Goal: Transaction & Acquisition: Download file/media

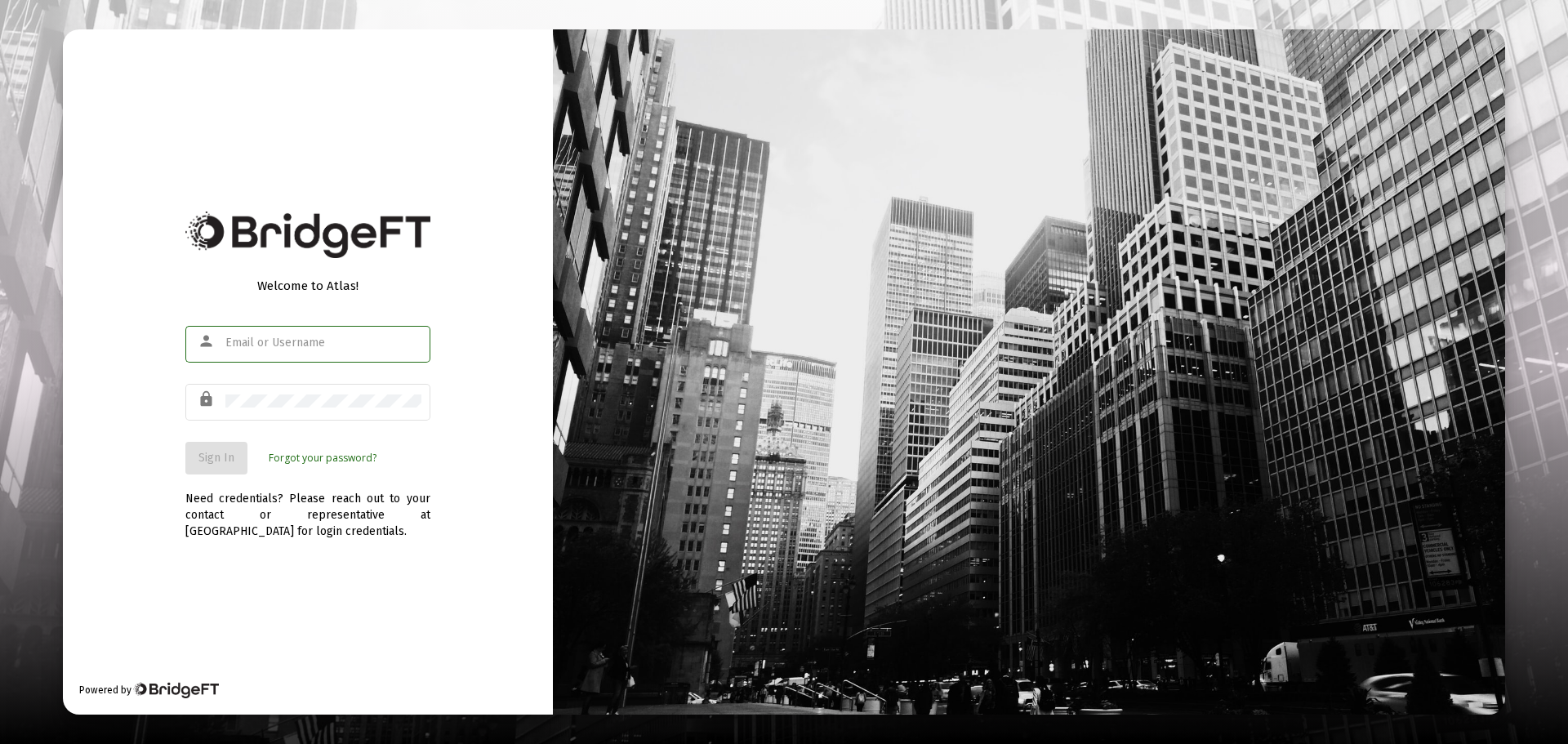
type input "[EMAIL_ADDRESS][DOMAIN_NAME]"
click at [423, 461] on div "Sign In Forgot your password?" at bounding box center [307, 458] width 245 height 32
click at [211, 462] on span "Sign In" at bounding box center [217, 457] width 36 height 13
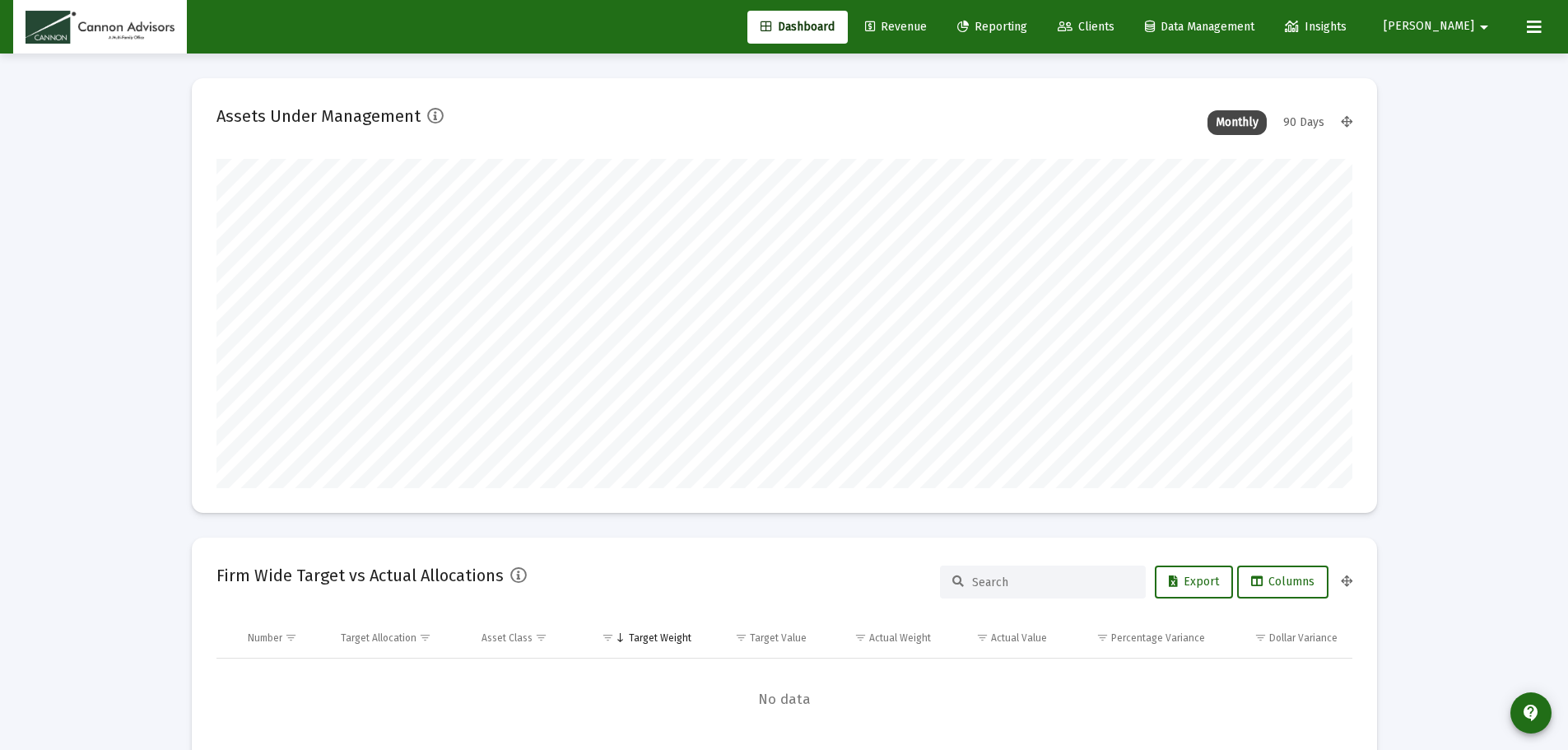
scroll to position [330, 611]
type input "[DATE]"
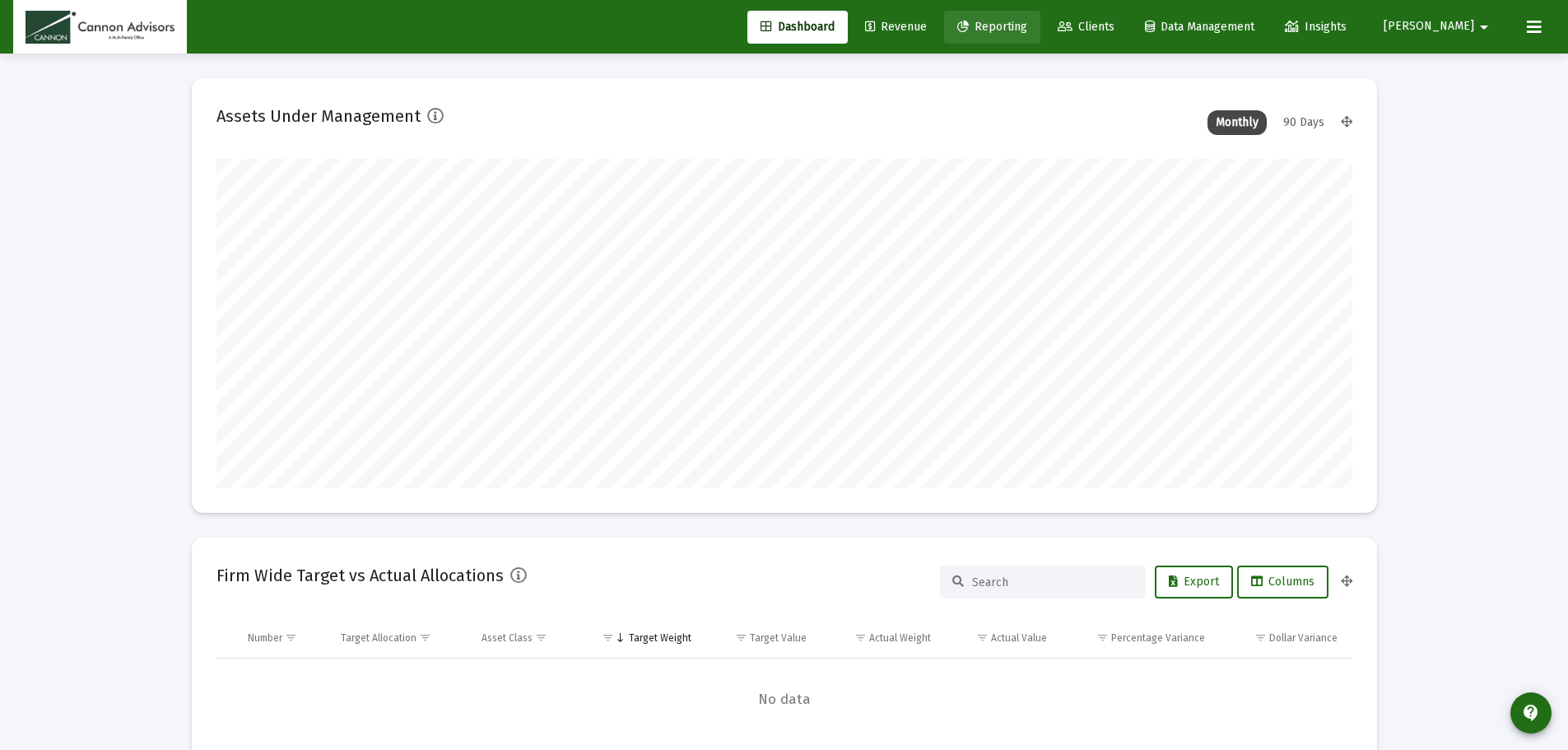
click at [1027, 32] on span "Reporting" at bounding box center [991, 26] width 70 height 14
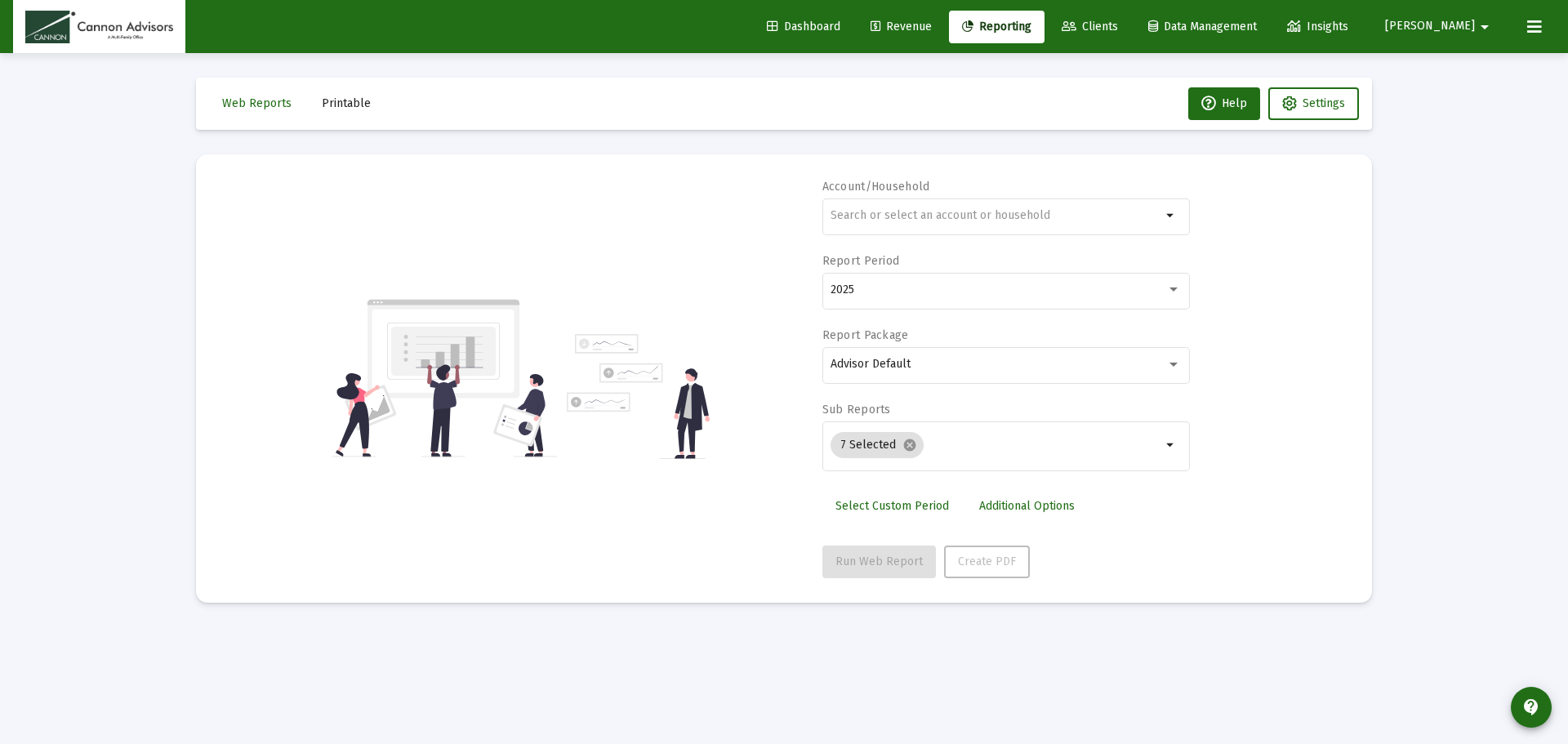
click at [356, 110] on span "Printable" at bounding box center [346, 102] width 49 height 13
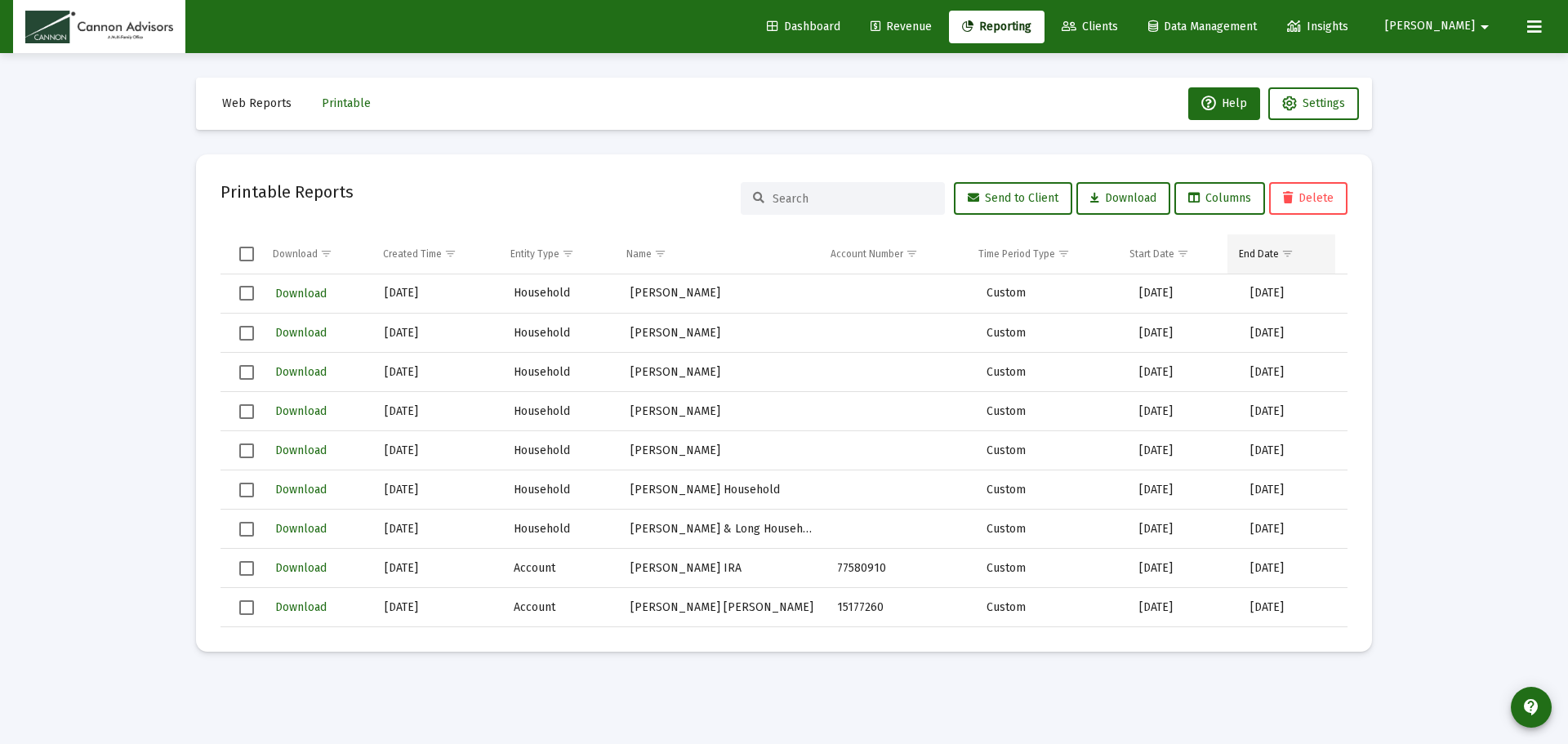
click at [1289, 251] on span "Show filter options for column 'End Date'" at bounding box center [1288, 253] width 13 height 13
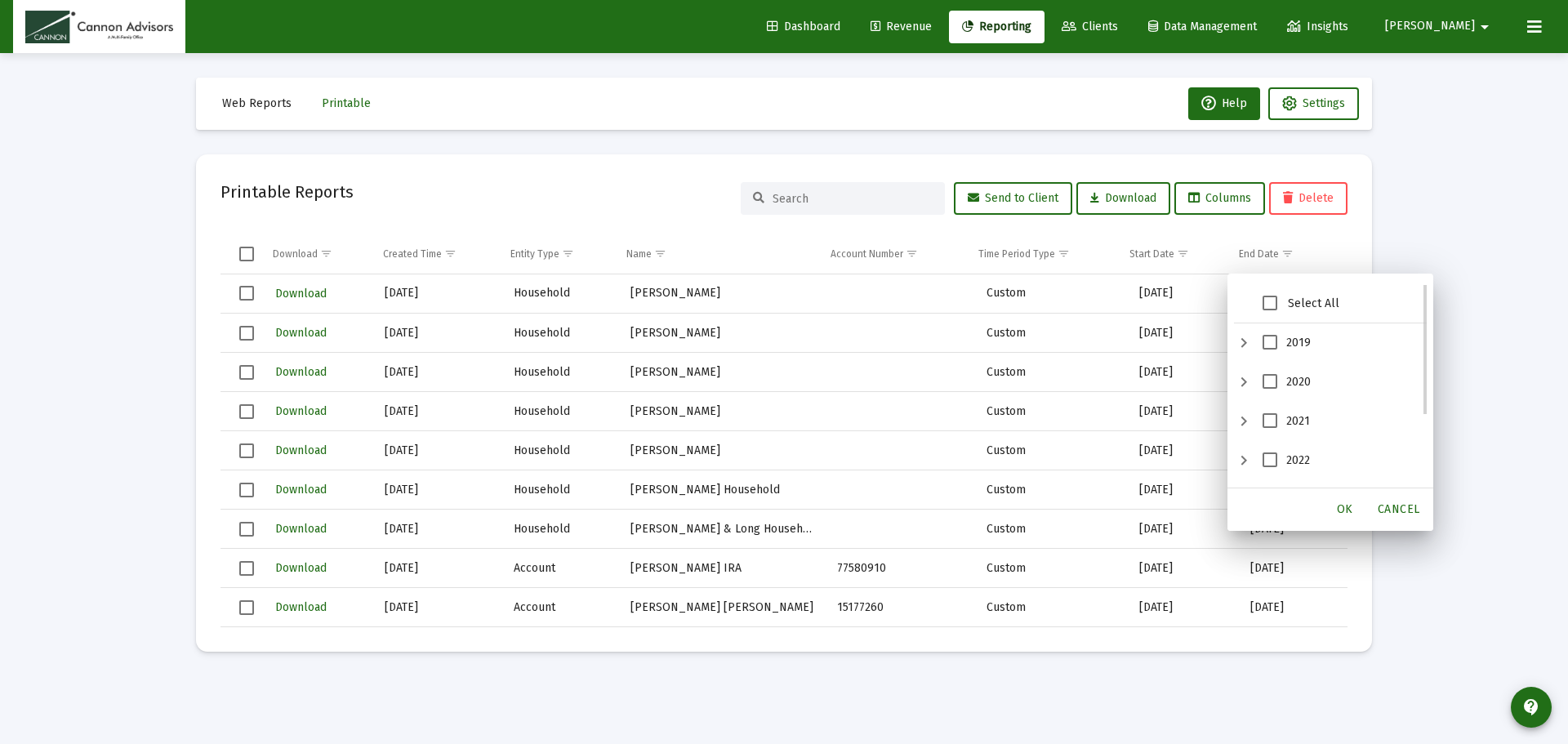
click at [1271, 458] on span "2022" at bounding box center [1270, 460] width 14 height 14
click at [1350, 509] on span "OK" at bounding box center [1345, 509] width 16 height 13
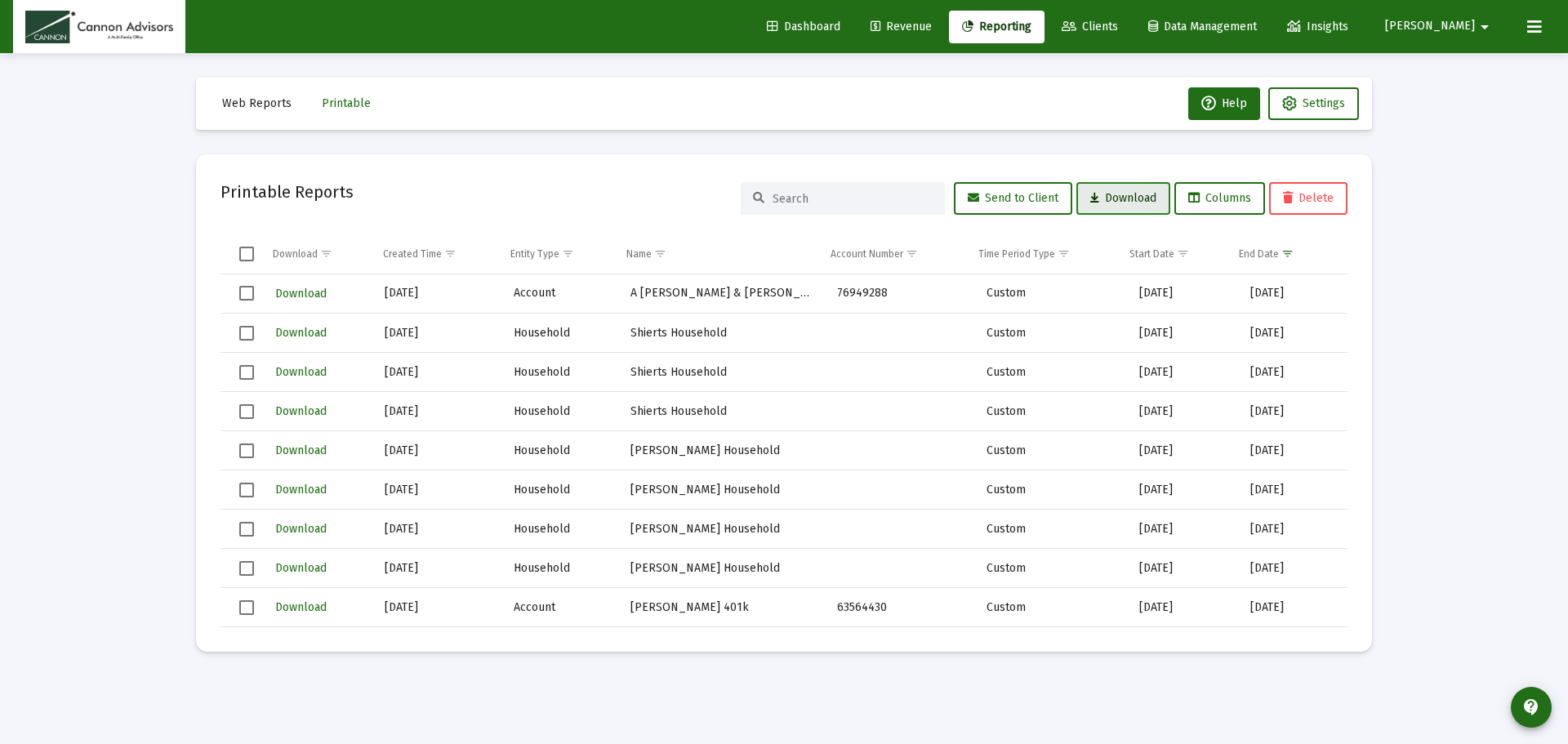
click at [1119, 191] on span "Download" at bounding box center [1123, 198] width 66 height 13
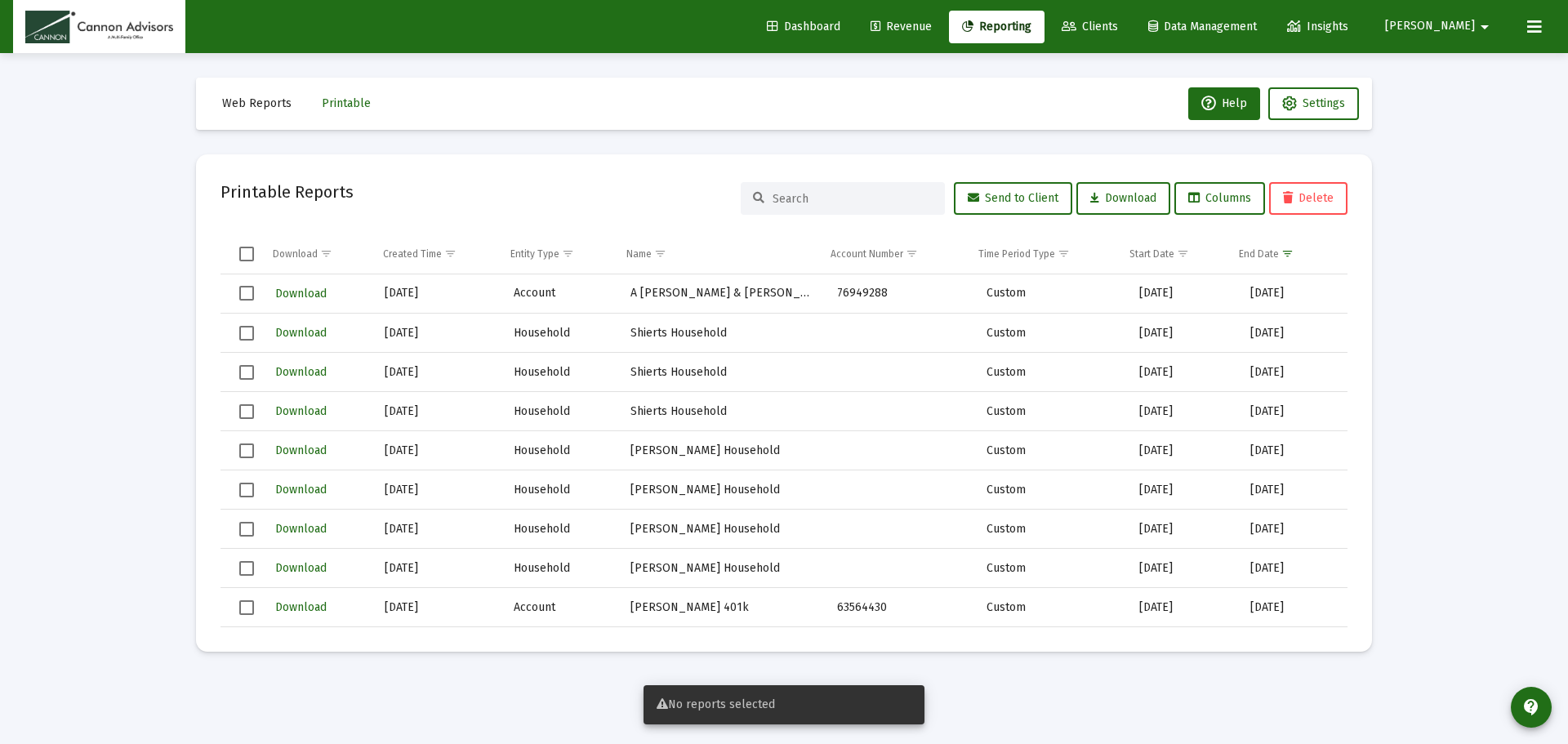
click at [245, 253] on span "Select all" at bounding box center [246, 254] width 14 height 14
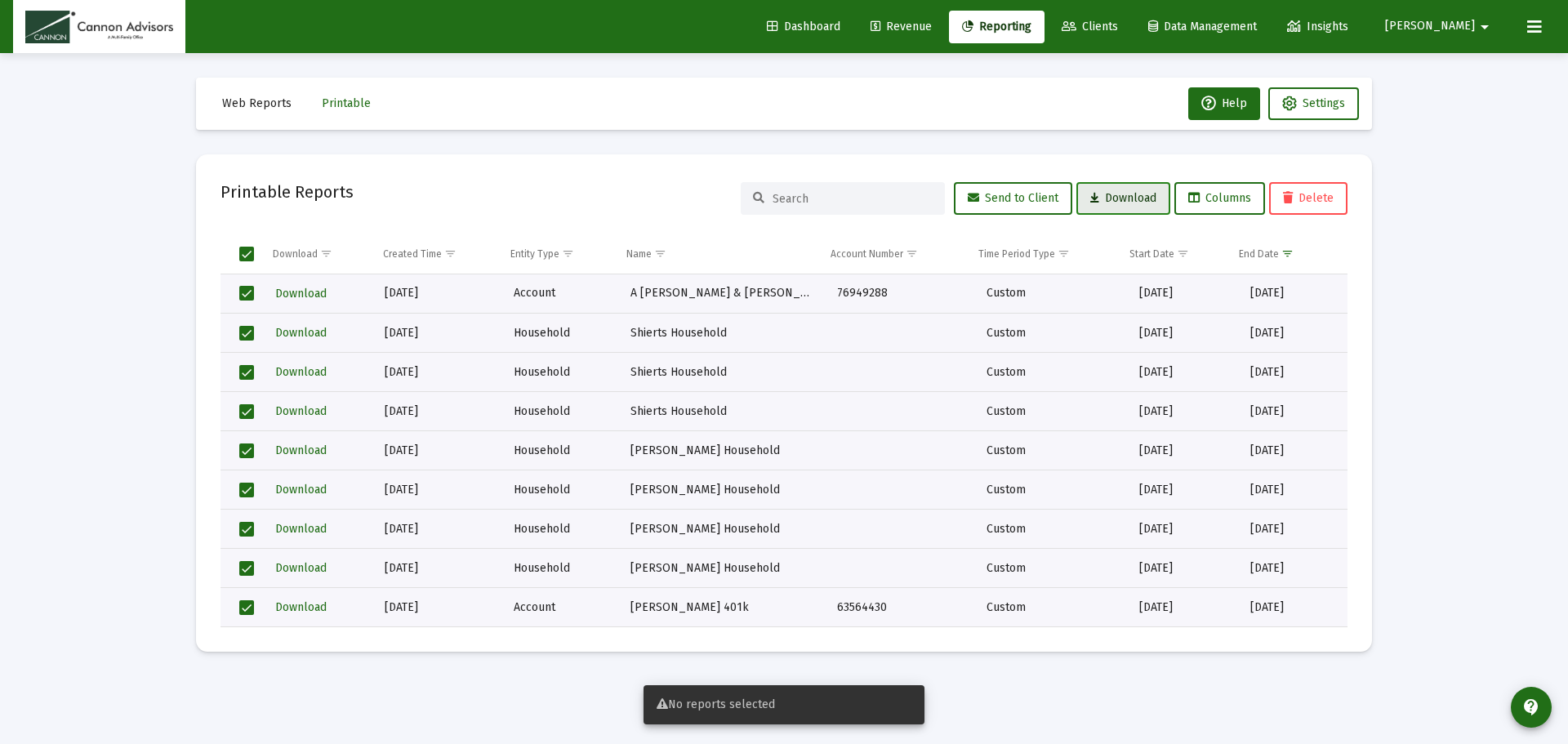
click at [1128, 195] on span "Download" at bounding box center [1123, 198] width 66 height 13
